Goal: Check status

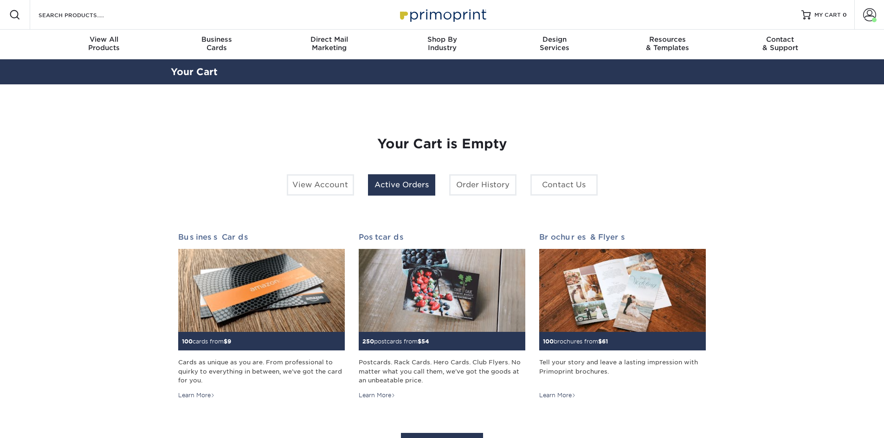
click at [409, 186] on link "Active Orders" at bounding box center [401, 184] width 67 height 21
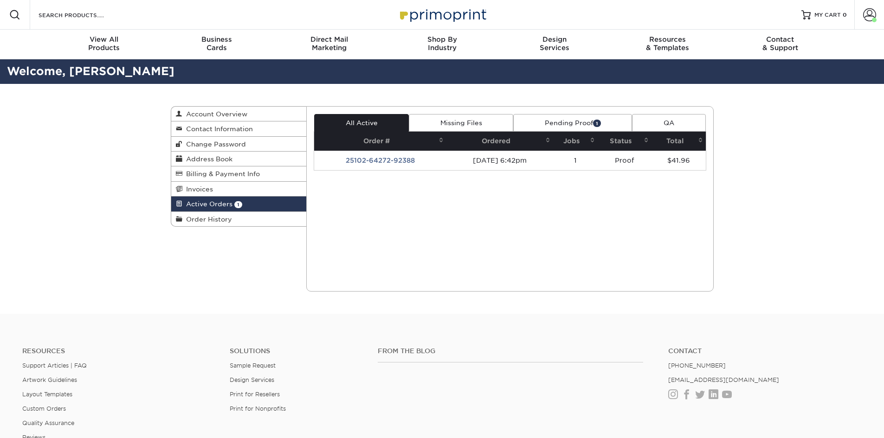
click at [577, 125] on link "Pending Proof 1" at bounding box center [572, 123] width 119 height 18
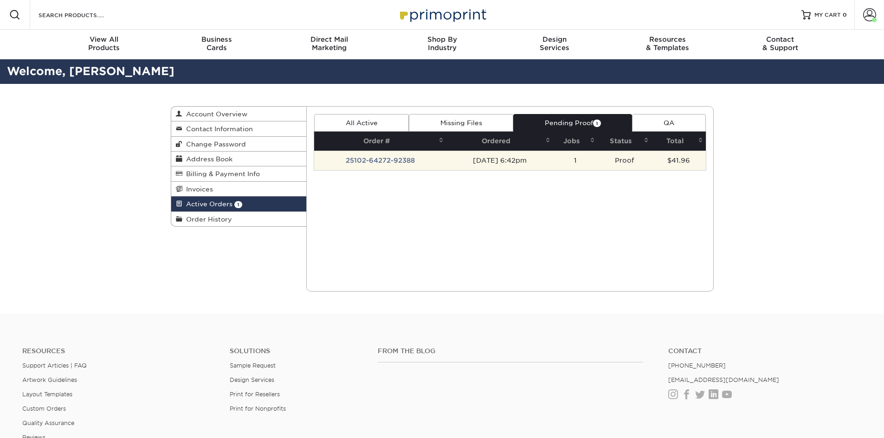
click at [534, 160] on td "10/02/2025 6:42pm" at bounding box center [499, 160] width 106 height 19
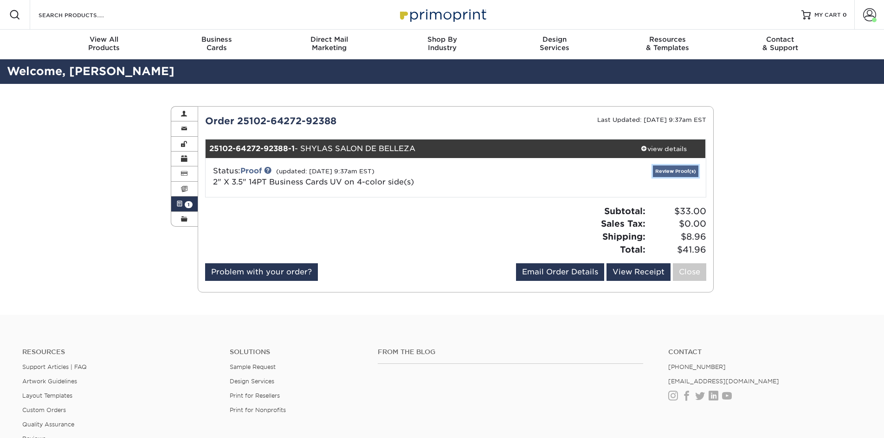
click at [686, 166] on link "Review Proof(s)" at bounding box center [675, 172] width 45 height 12
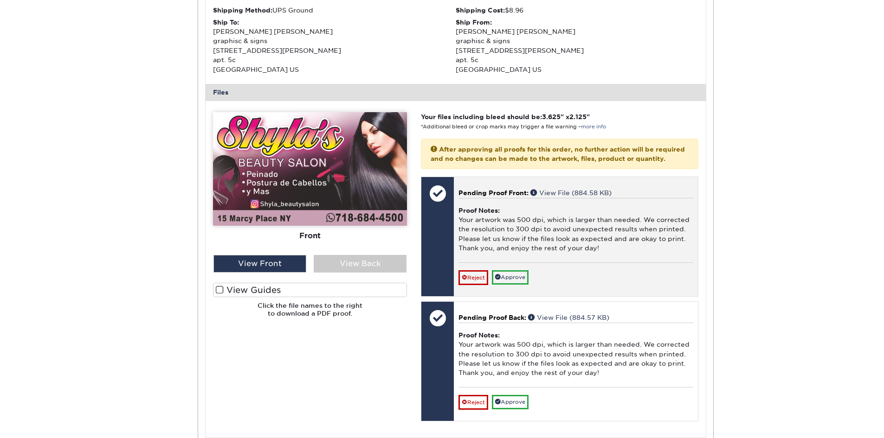
scroll to position [325, 0]
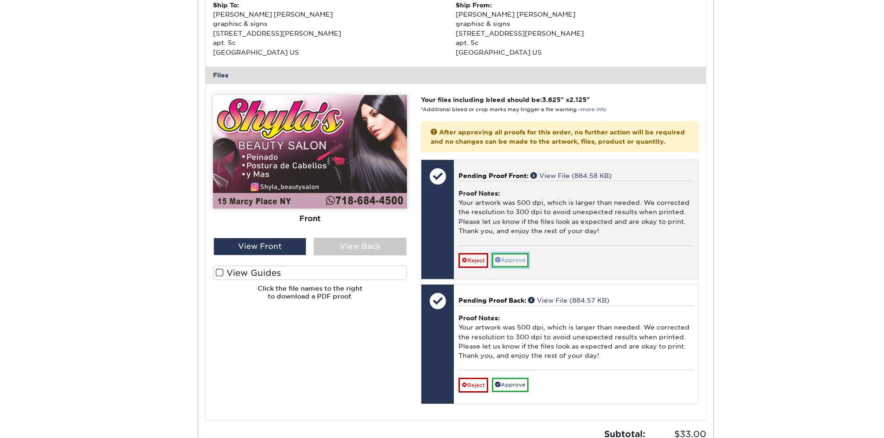
click at [512, 266] on link "Approve" at bounding box center [510, 260] width 37 height 14
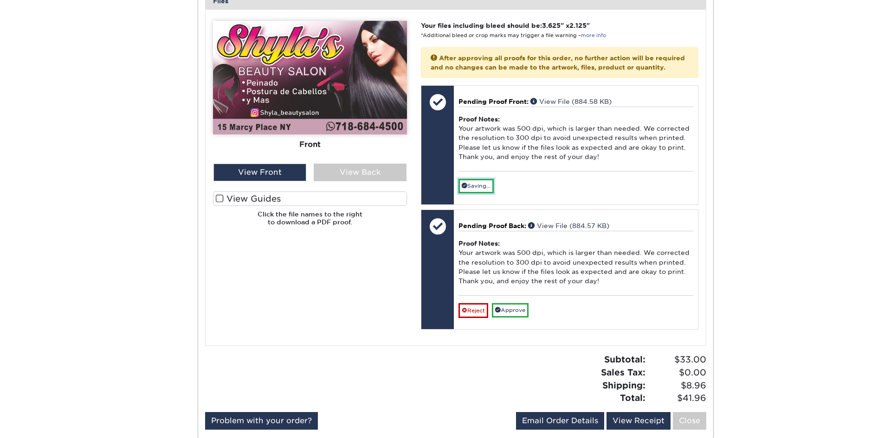
scroll to position [417, 0]
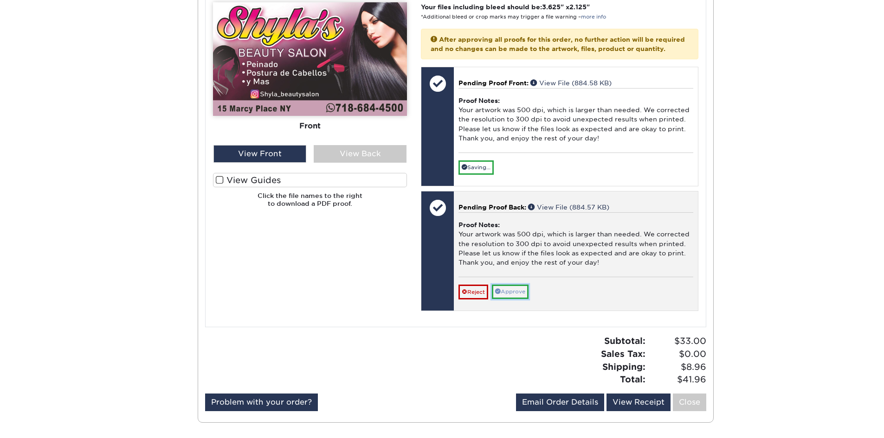
click at [518, 298] on link "Approve" at bounding box center [510, 292] width 37 height 14
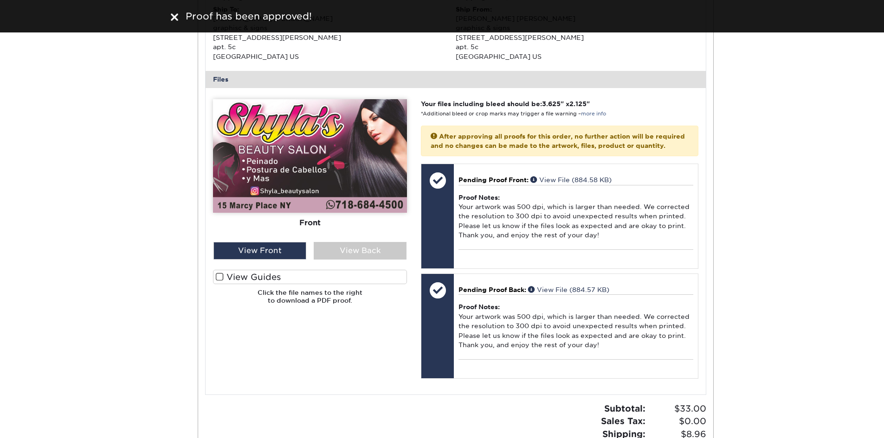
scroll to position [278, 0]
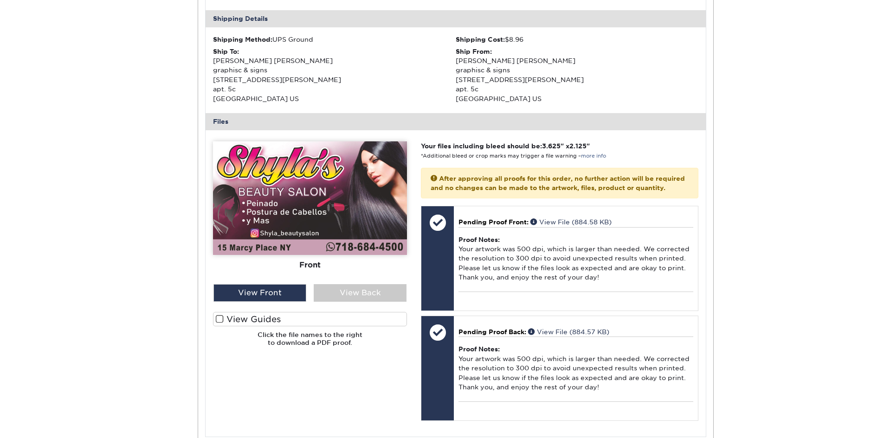
click at [219, 321] on span at bounding box center [220, 319] width 8 height 9
click at [0, 0] on input "View Guides" at bounding box center [0, 0] width 0 height 0
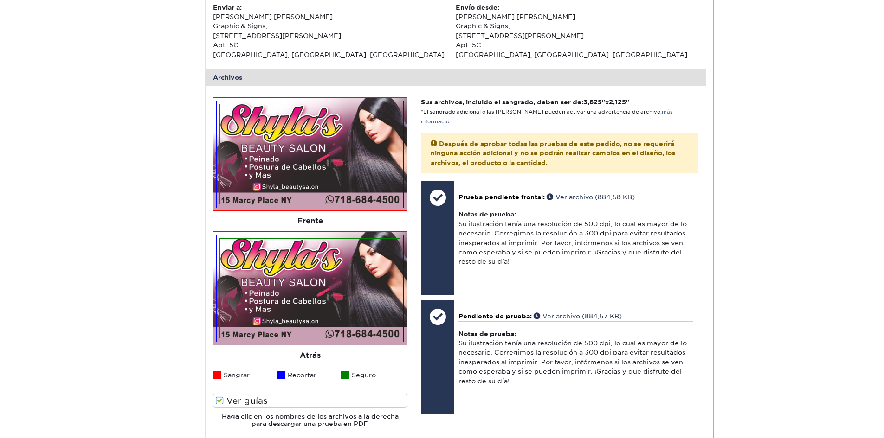
scroll to position [325, 0]
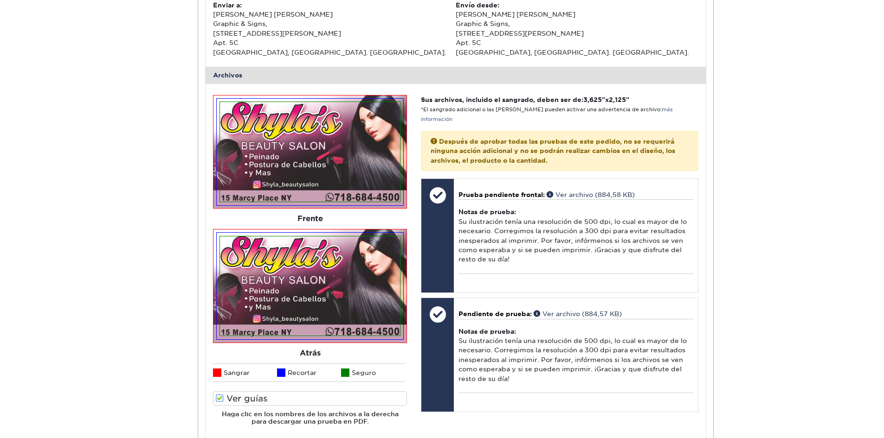
click at [138, 190] on div "Active Orders Account Overview Contact Information Change Password Address Book…" at bounding box center [442, 160] width 884 height 803
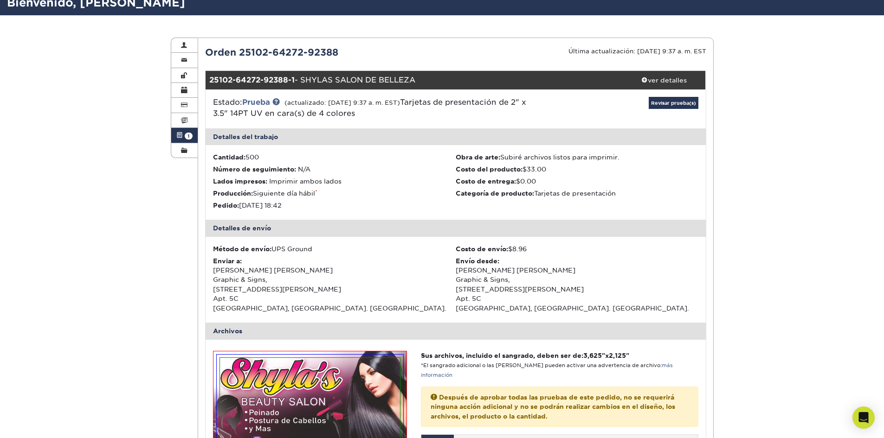
scroll to position [0, 0]
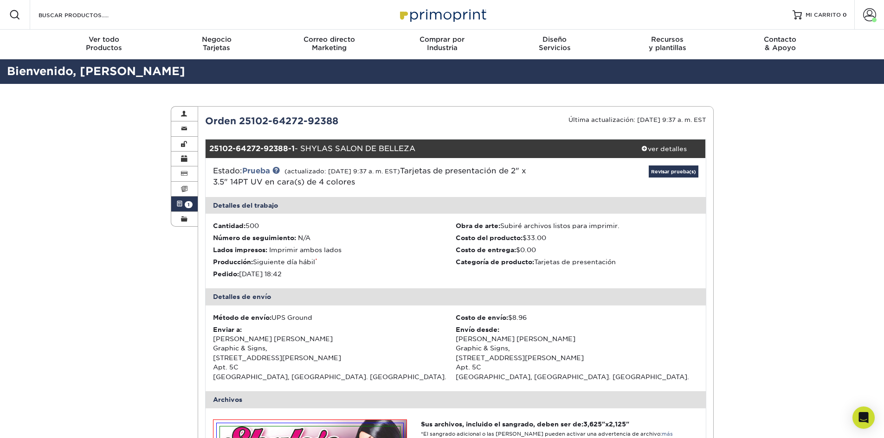
click at [443, 18] on img at bounding box center [442, 15] width 93 height 20
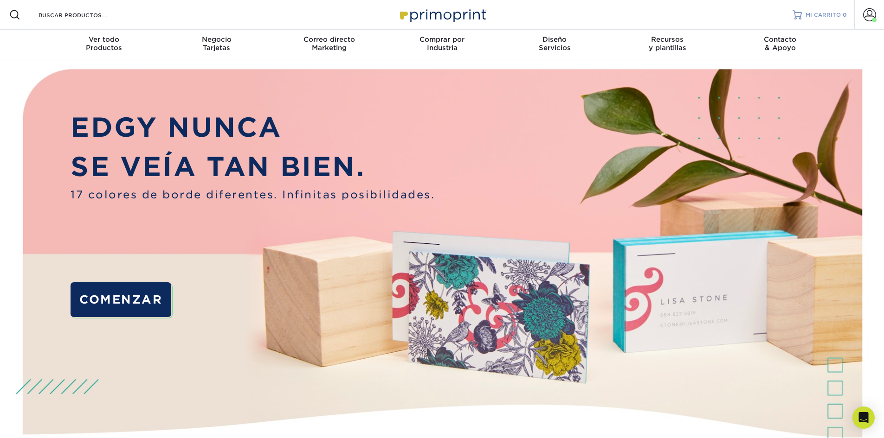
click at [819, 17] on font "MI CARRITO" at bounding box center [822, 15] width 35 height 6
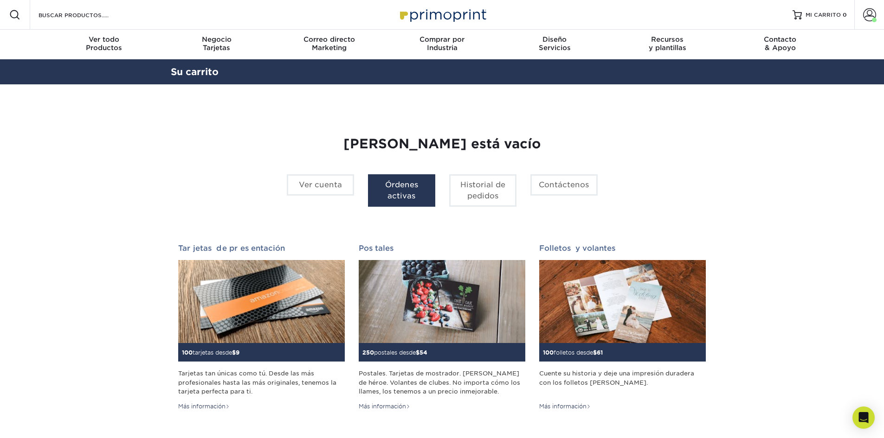
click at [398, 192] on font "Órdenes activas" at bounding box center [401, 190] width 33 height 20
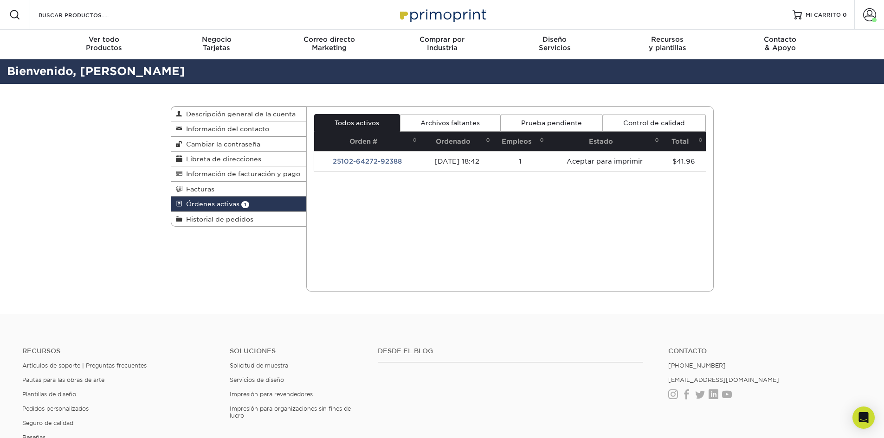
click at [525, 227] on div "Current Orders 1 Active 0 Missing Files" at bounding box center [509, 199] width 407 height 186
click at [556, 118] on link "Prueba pendiente" at bounding box center [551, 123] width 102 height 18
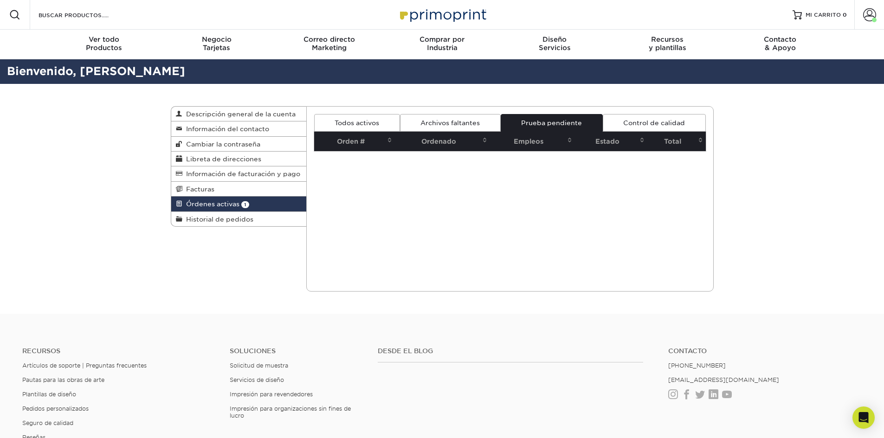
drag, startPoint x: 479, startPoint y: 121, endPoint x: 454, endPoint y: 122, distance: 25.1
click at [478, 121] on font "Archivos faltantes" at bounding box center [449, 122] width 59 height 7
click at [365, 121] on font "Todos activos" at bounding box center [356, 122] width 45 height 7
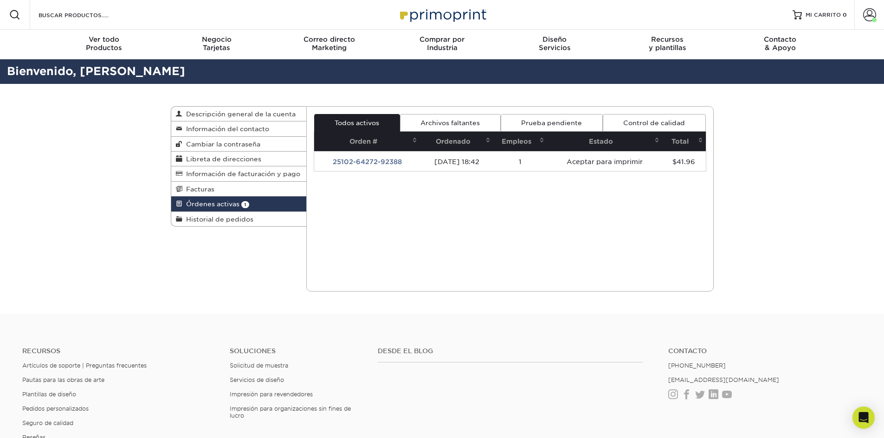
click at [212, 207] on font "Órdenes activas" at bounding box center [212, 203] width 53 height 7
